Goal: Task Accomplishment & Management: Manage account settings

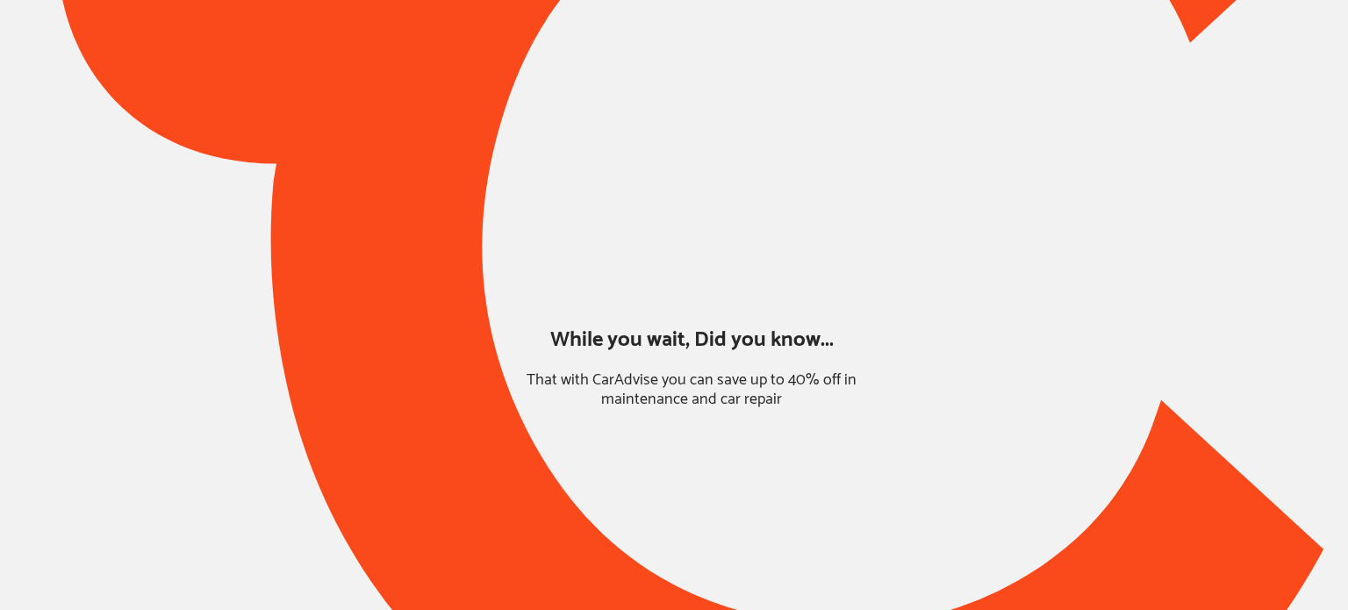
type input "*****"
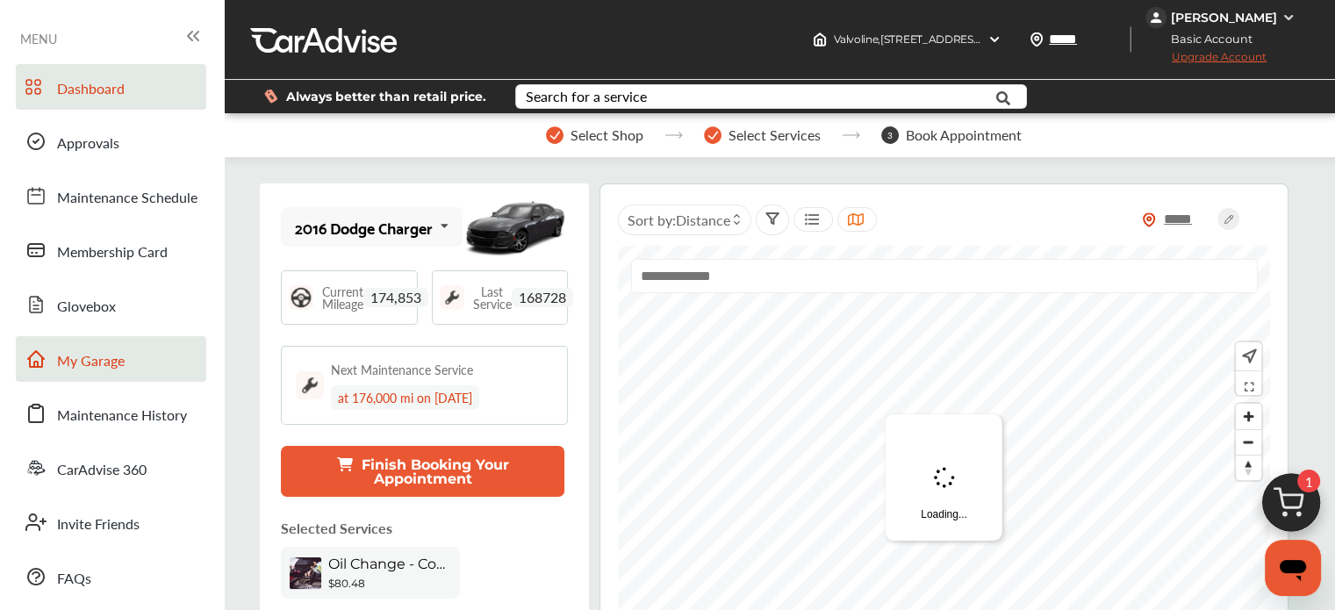
click at [101, 364] on span "My Garage" at bounding box center [91, 361] width 68 height 23
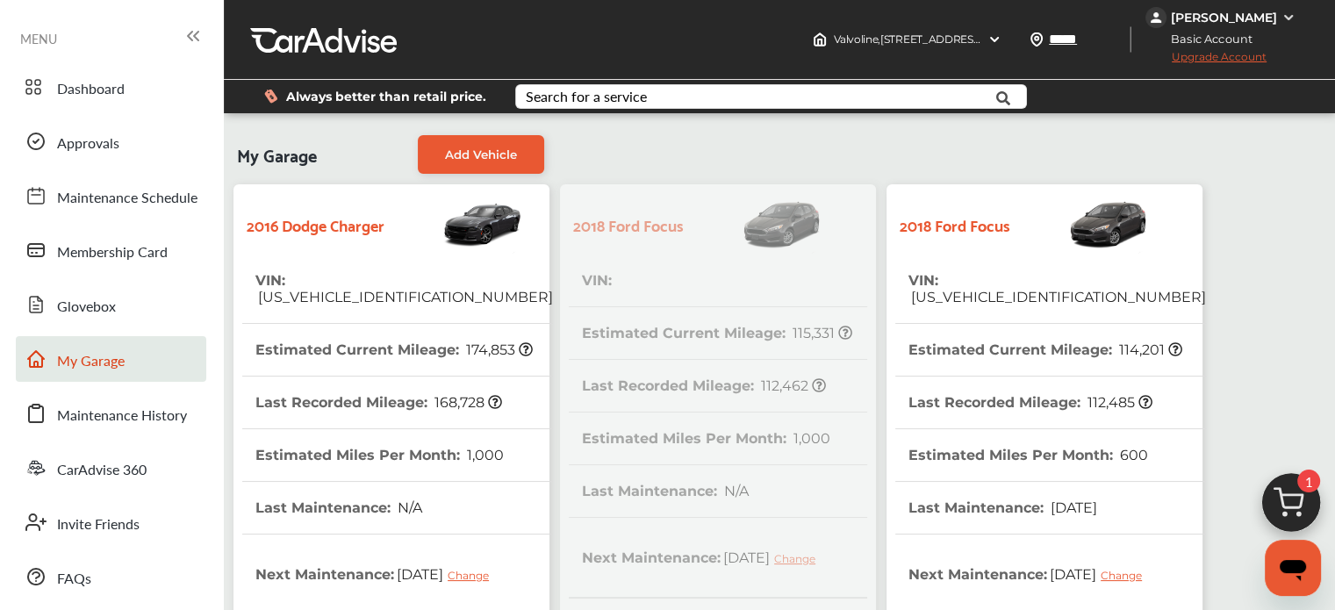
click at [757, 299] on div "2016 Dodge Charger VIN : [US_VEHICLE_IDENTIFICATION_NUMBER] Estimated Current M…" at bounding box center [718, 586] width 980 height 814
